Goal: Information Seeking & Learning: Find specific fact

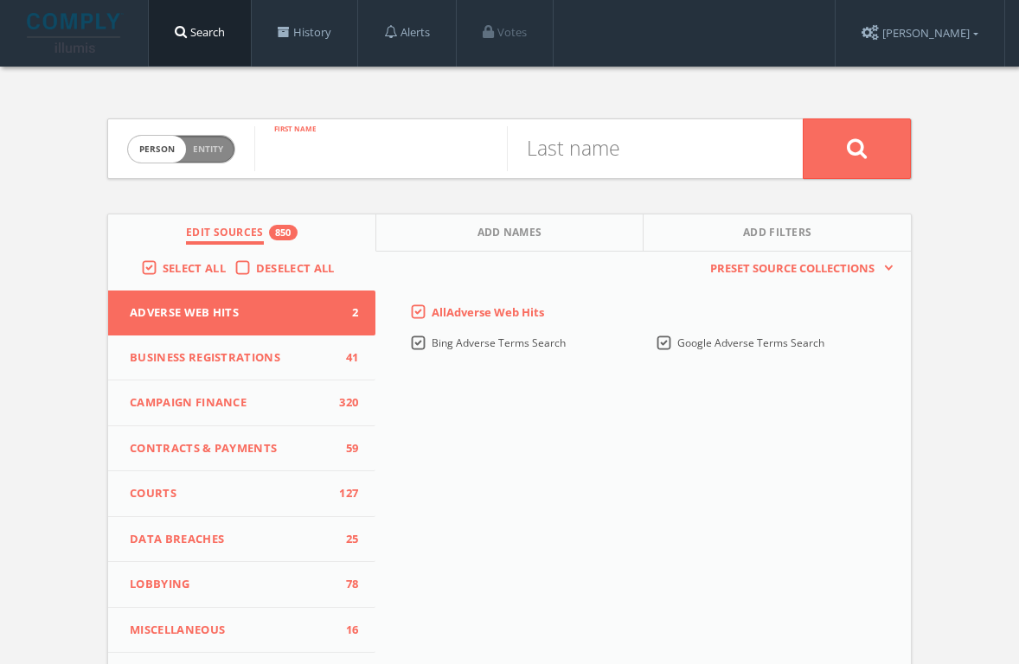
click at [303, 152] on input "text" at bounding box center [380, 148] width 253 height 45
type input "[PERSON_NAME]"
click at [856, 148] on button at bounding box center [857, 148] width 108 height 61
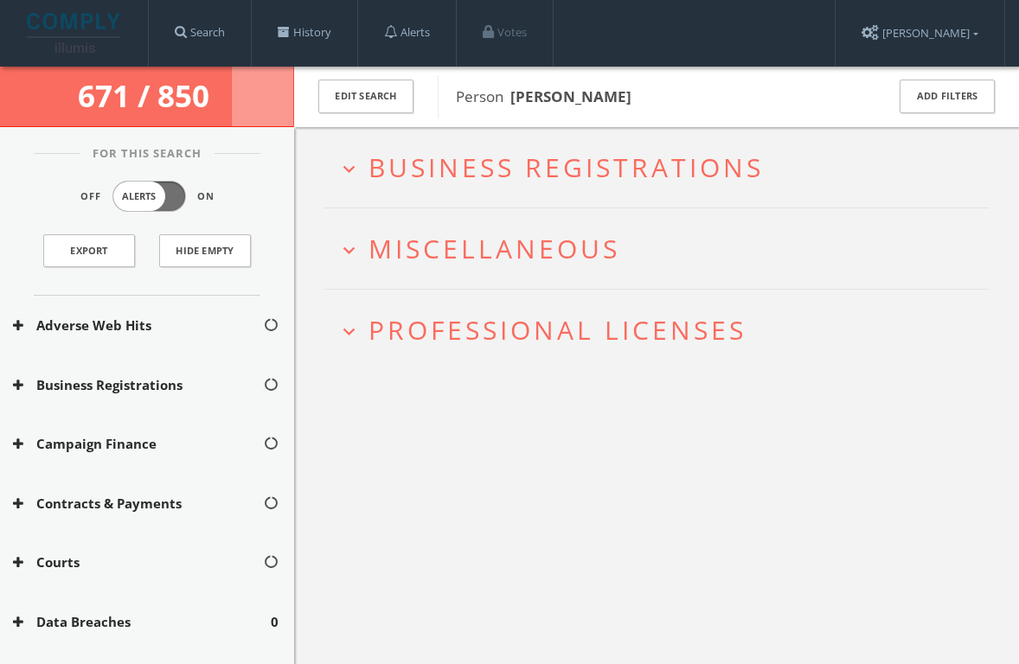
click at [695, 162] on span "Business Registrations" at bounding box center [565, 167] width 395 height 35
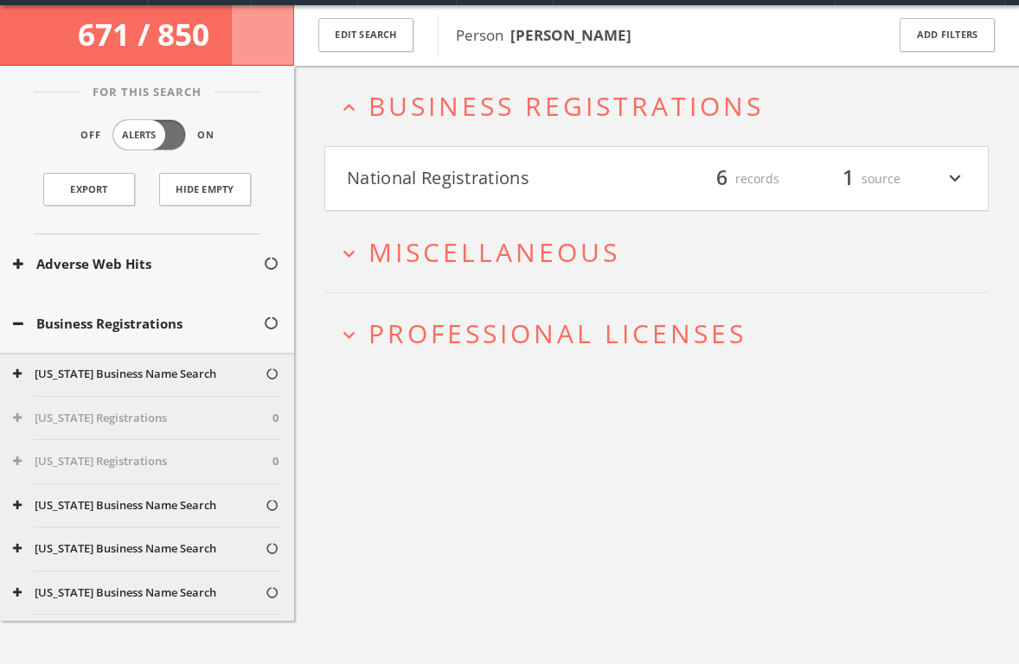
scroll to position [66, 0]
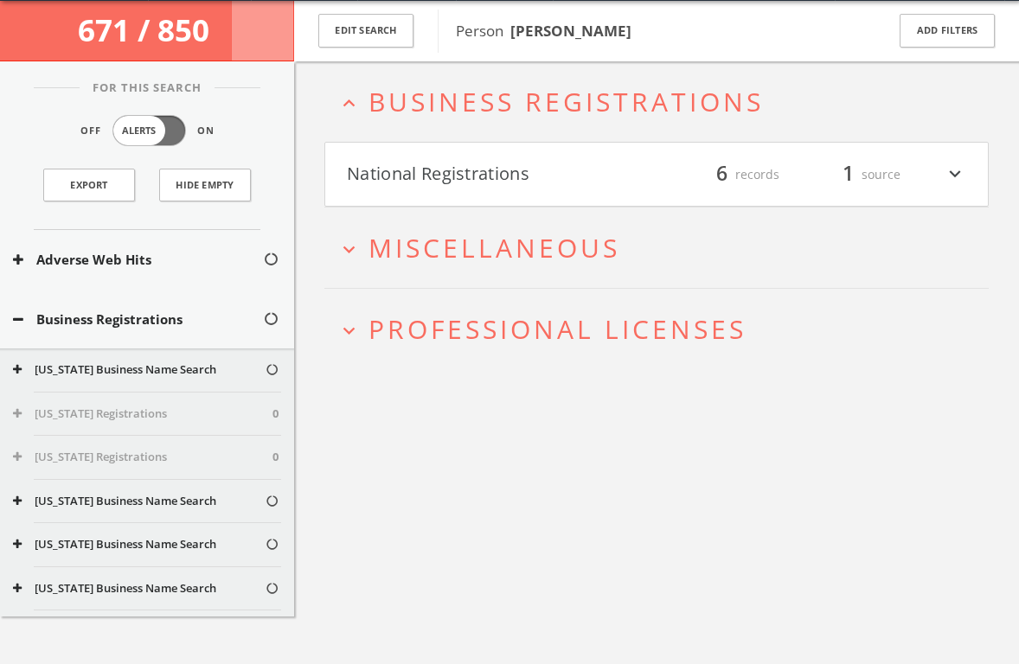
click at [525, 171] on button "National Registrations" at bounding box center [502, 174] width 310 height 29
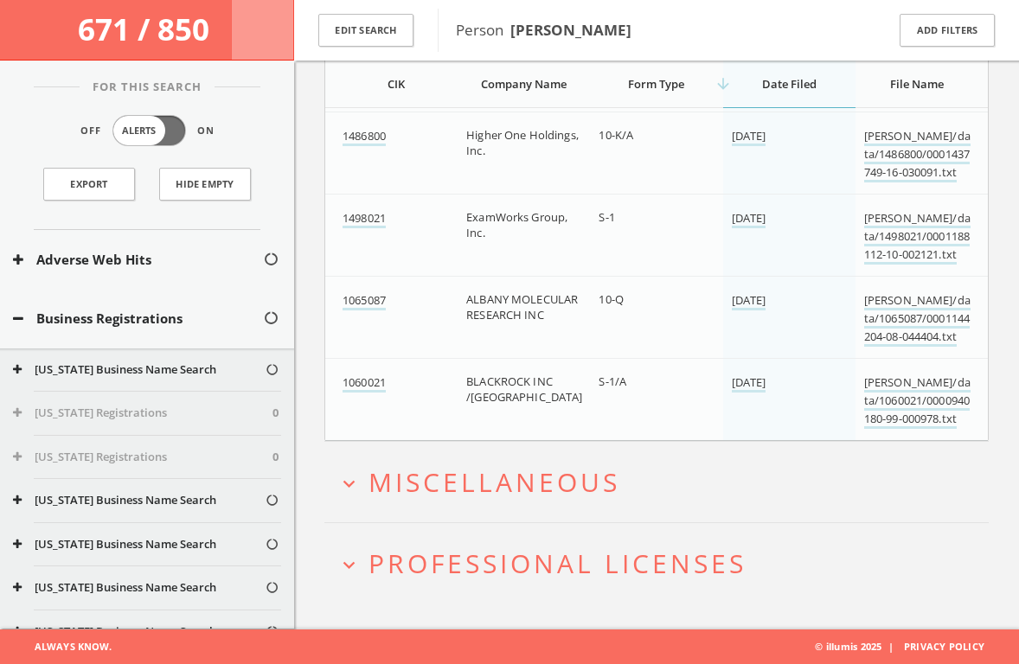
scroll to position [431, 0]
click at [564, 476] on span "Miscellaneous" at bounding box center [494, 481] width 252 height 35
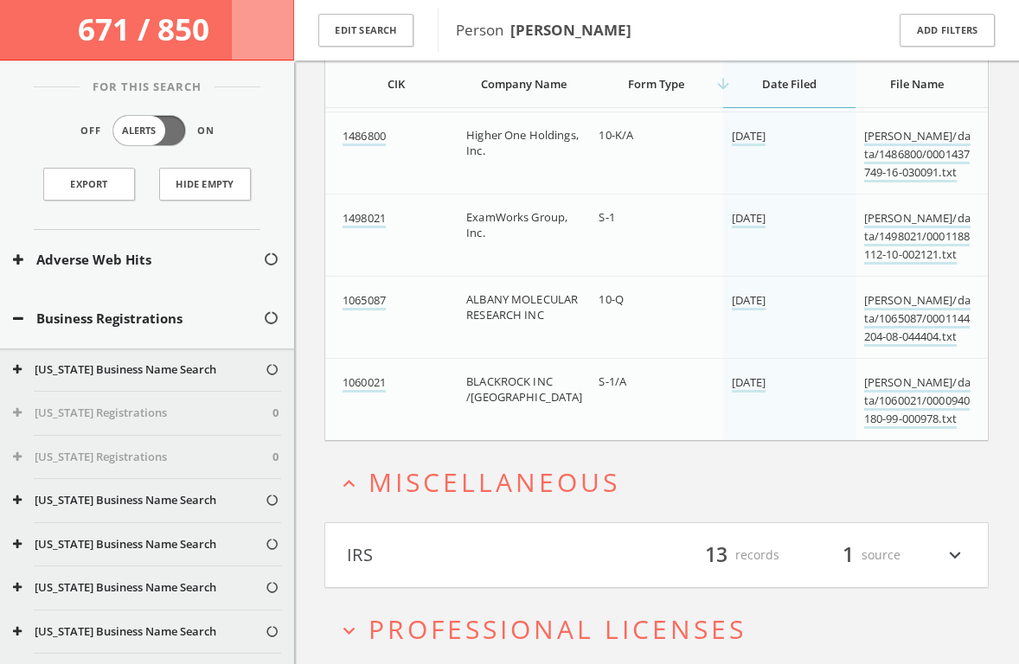
scroll to position [496, 0]
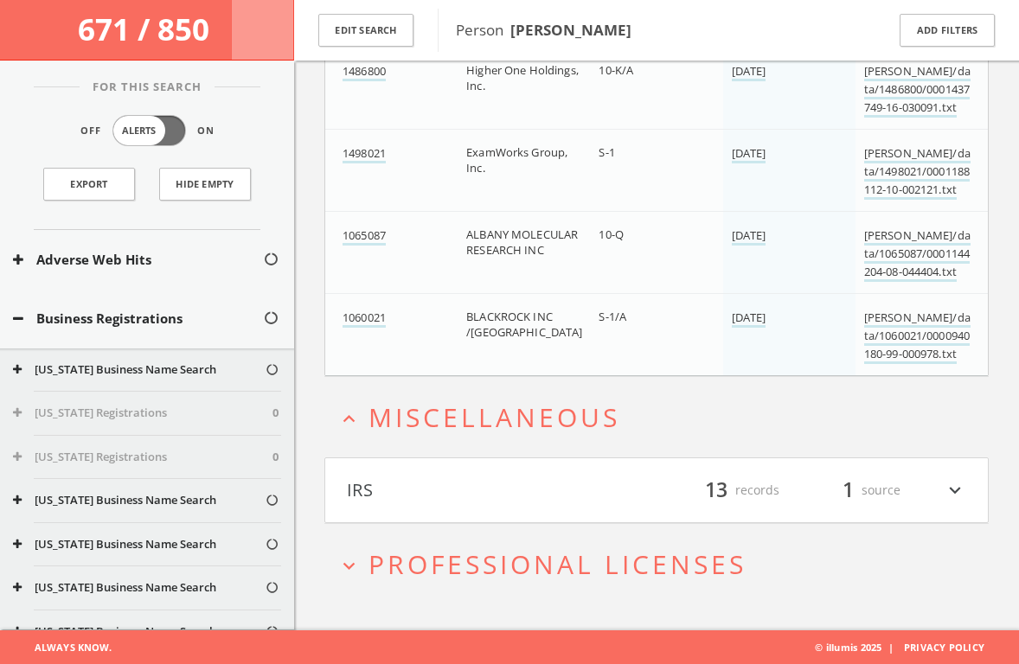
click at [427, 496] on button "IRS" at bounding box center [502, 490] width 310 height 29
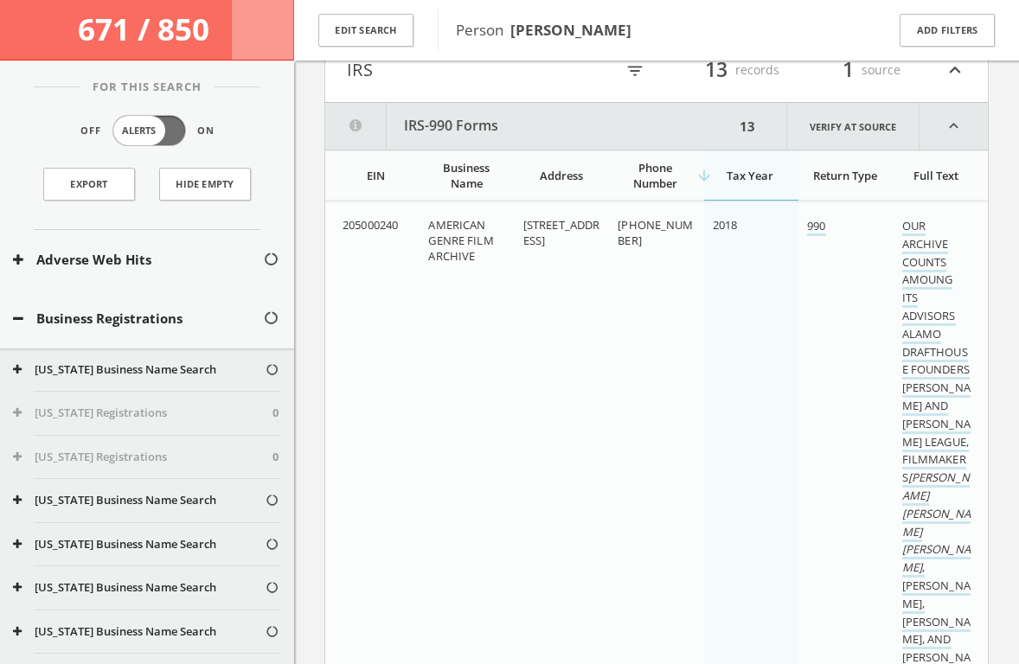
scroll to position [957, 0]
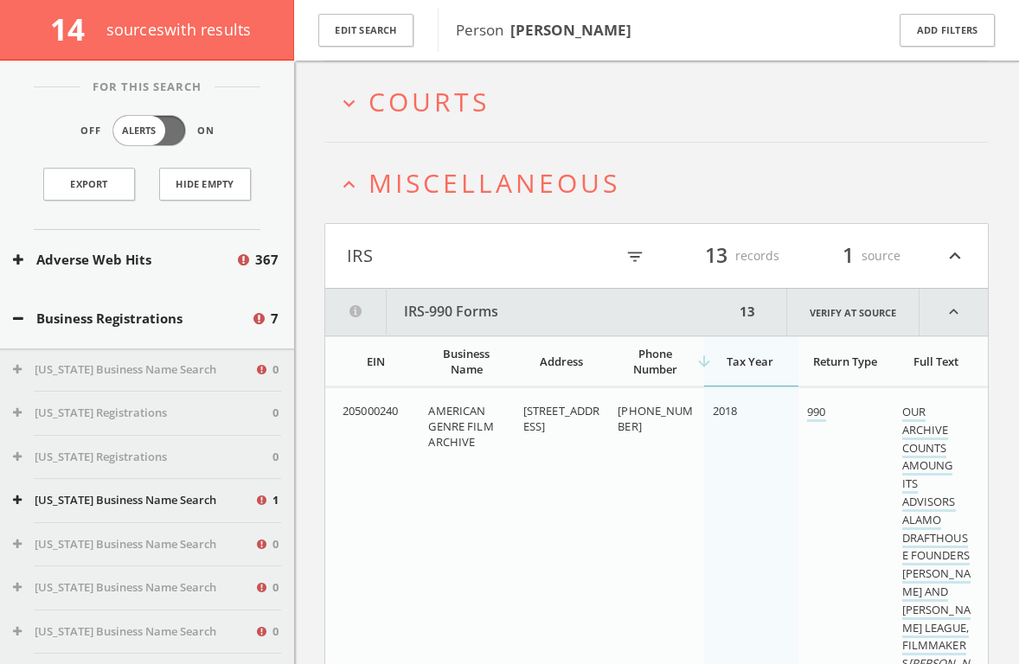
click at [427, 112] on span "Courts" at bounding box center [428, 101] width 121 height 35
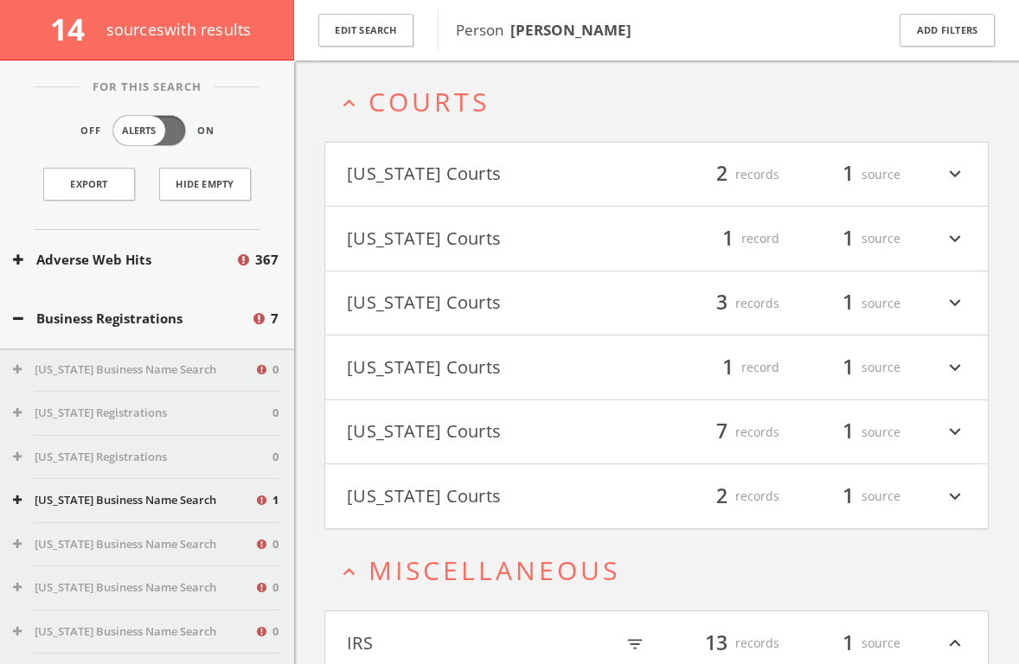
click at [450, 310] on button "[US_STATE] Courts" at bounding box center [502, 303] width 310 height 29
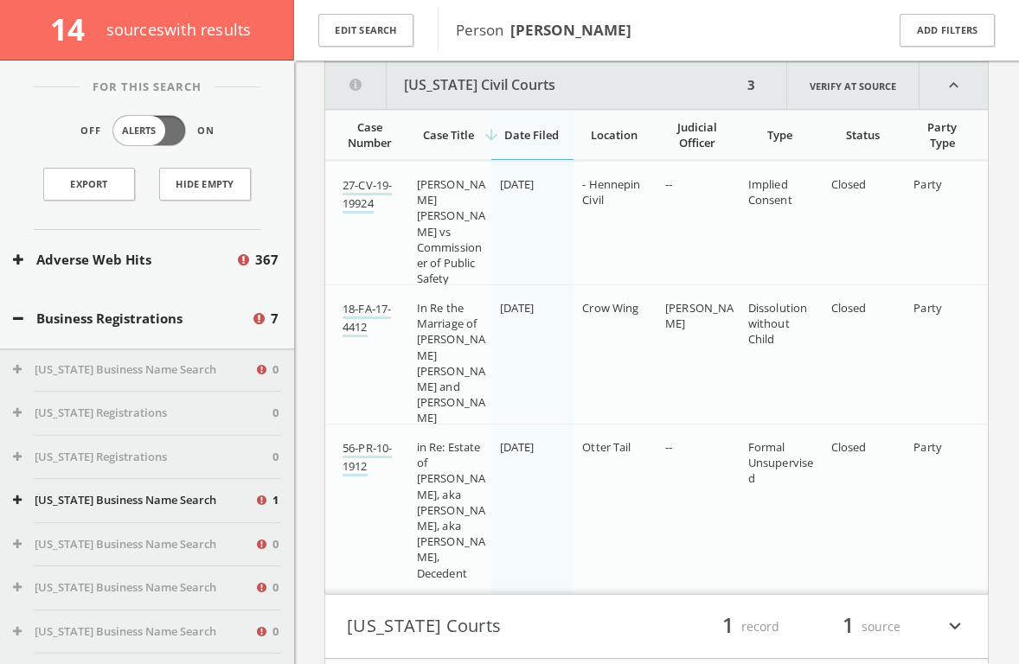
scroll to position [873, 0]
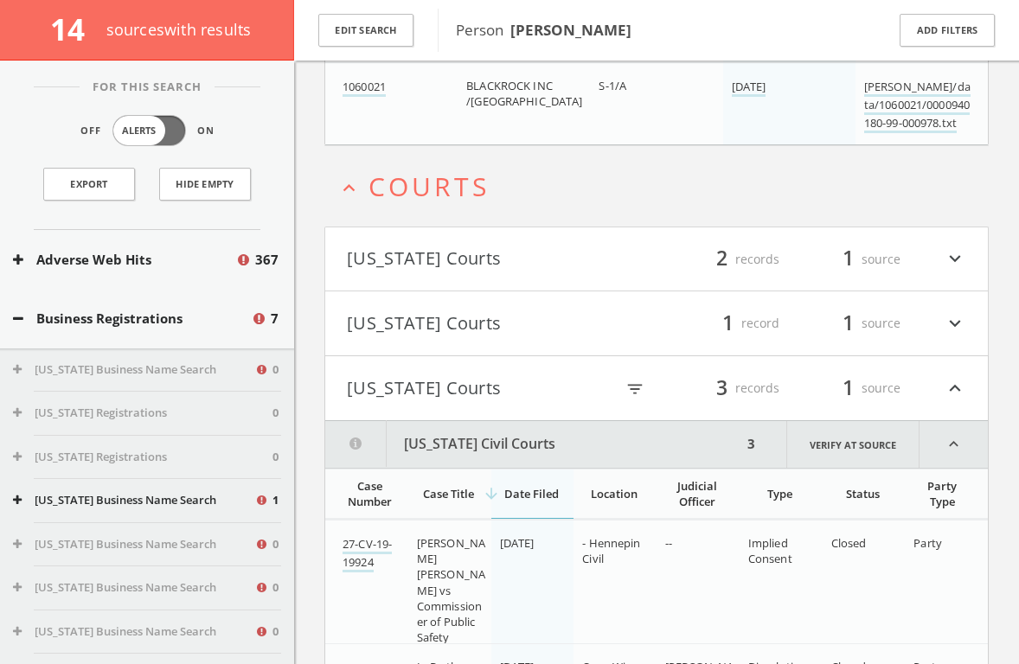
click at [426, 270] on button "[US_STATE] Courts" at bounding box center [502, 259] width 310 height 29
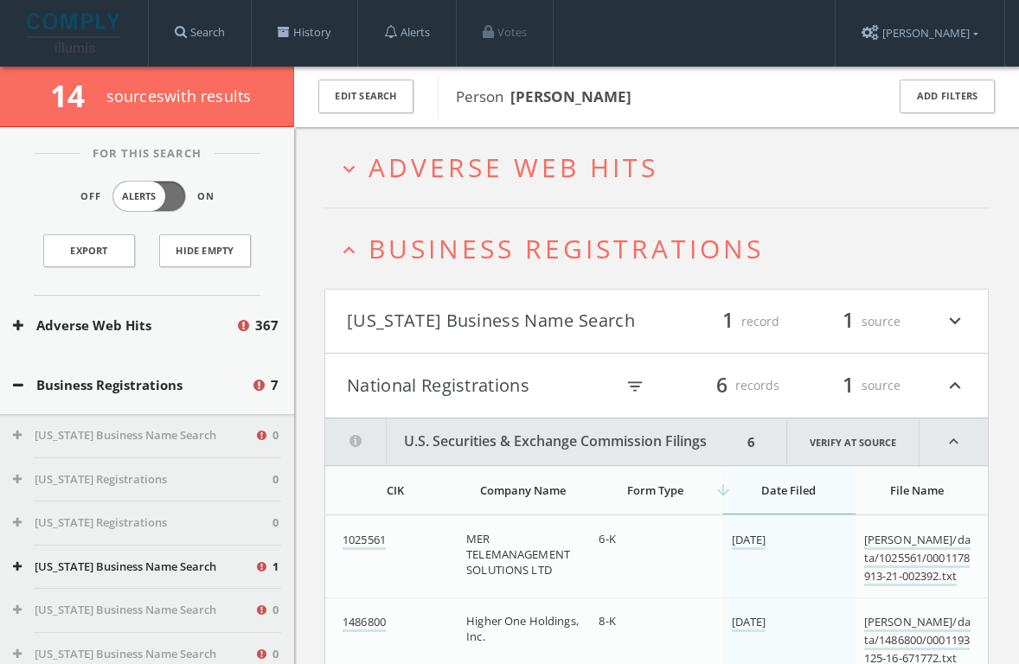
scroll to position [0, 0]
click at [522, 163] on span "Adverse Web Hits" at bounding box center [513, 167] width 290 height 35
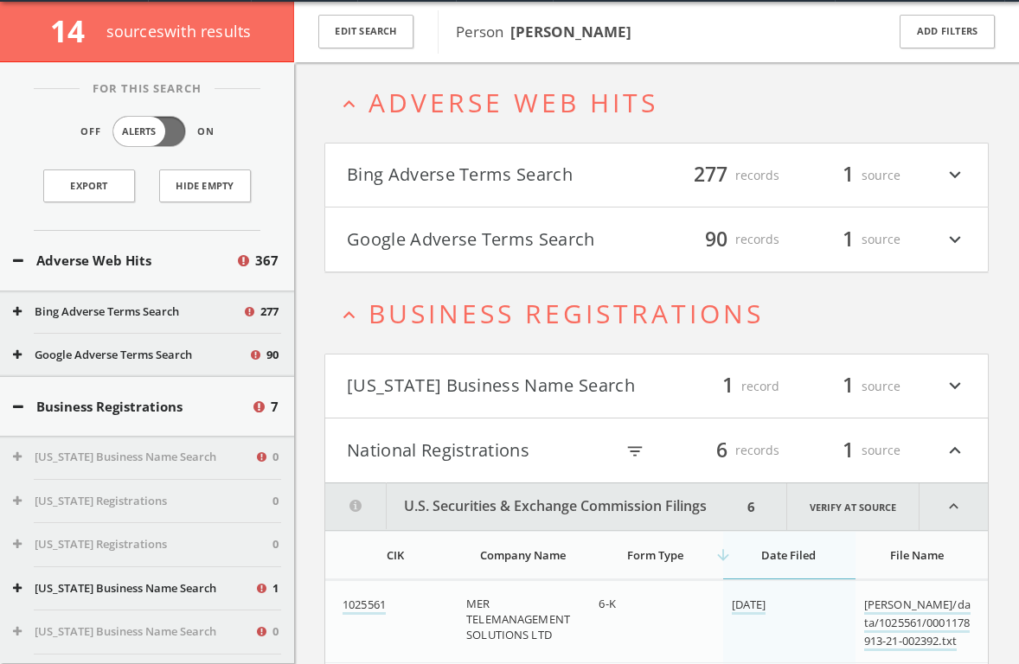
scroll to position [66, 0]
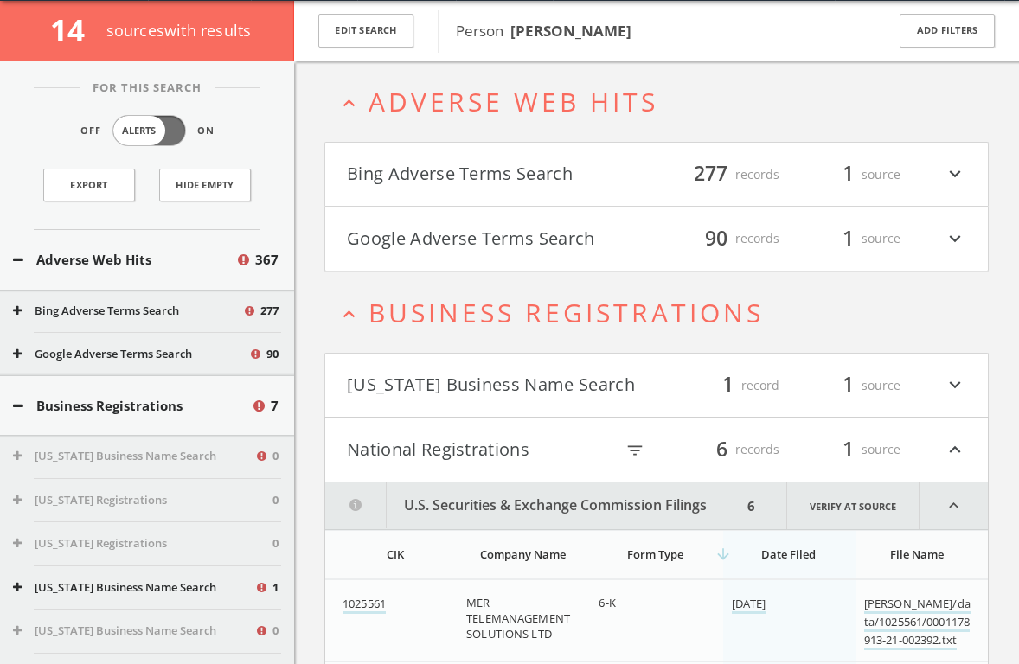
click at [481, 236] on button "Google Adverse Terms Search" at bounding box center [502, 238] width 310 height 29
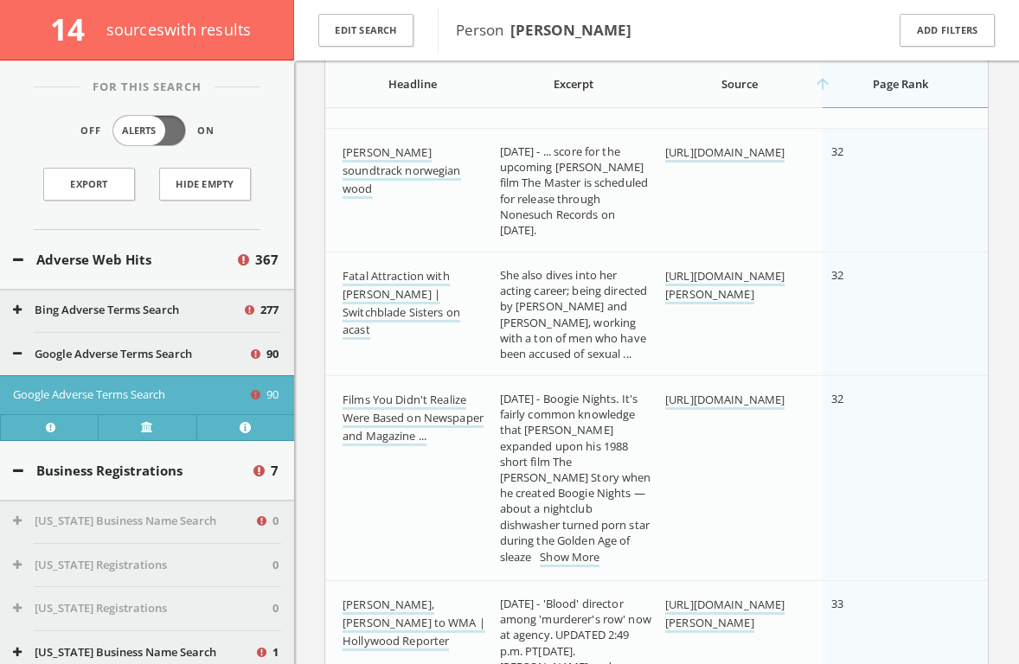
scroll to position [7035, 0]
